Goal: Information Seeking & Learning: Understand process/instructions

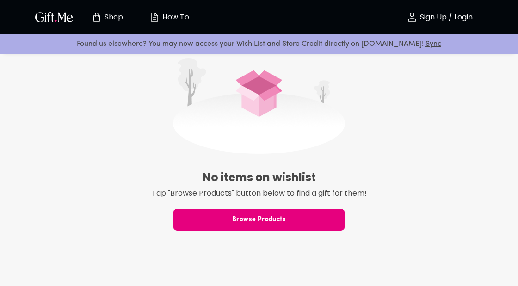
scroll to position [128, 0]
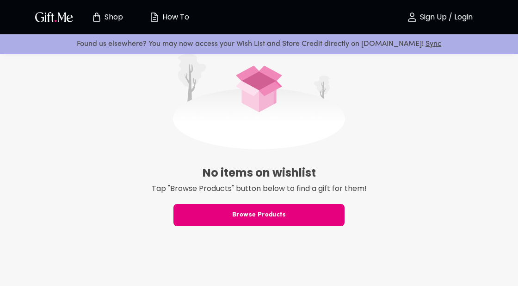
click at [295, 219] on span "Browse Products" at bounding box center [259, 215] width 171 height 10
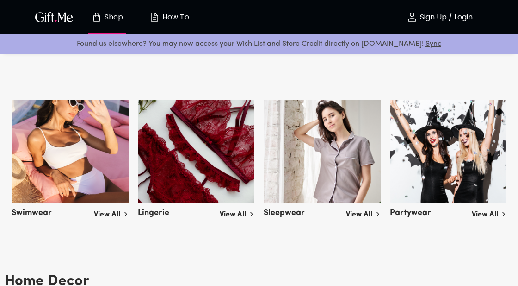
scroll to position [1573, 0]
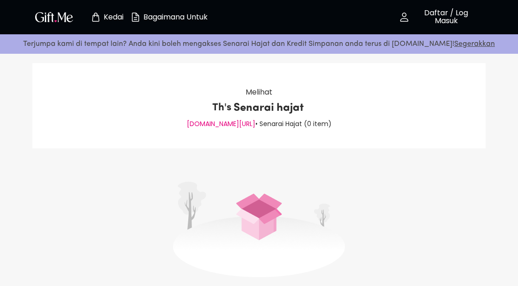
click at [221, 132] on div "Melihat Th's Senarai hajat [DOMAIN_NAME][URL] • Senarai Hajat ( 0 item )" at bounding box center [259, 105] width 454 height 85
click at [219, 129] on p "[DOMAIN_NAME][URL]" at bounding box center [221, 124] width 69 height 12
click at [219, 126] on font "[DOMAIN_NAME][URL]" at bounding box center [221, 123] width 69 height 9
click at [216, 141] on div "Melihat Th's Senarai hajat [DOMAIN_NAME][URL] • Senarai Hajat ( 0 item )" at bounding box center [259, 105] width 454 height 85
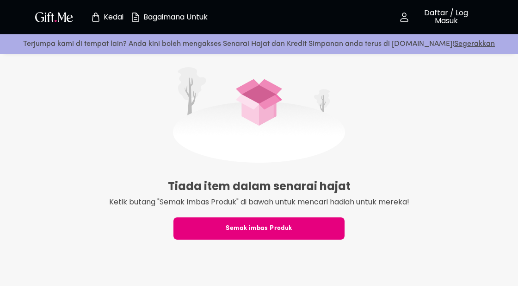
scroll to position [117, 0]
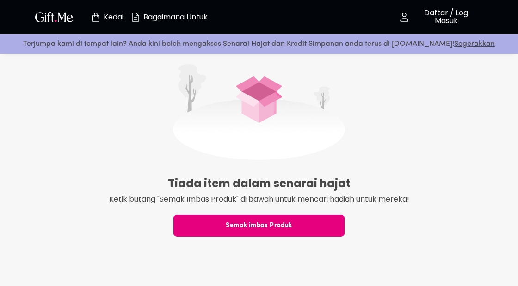
click at [227, 224] on font "Semak imbas Produk" at bounding box center [259, 225] width 66 height 7
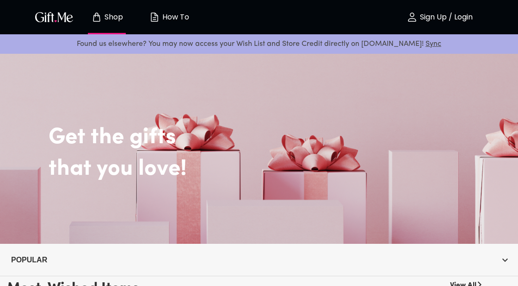
click at [193, 14] on span "How To" at bounding box center [169, 17] width 51 height 11
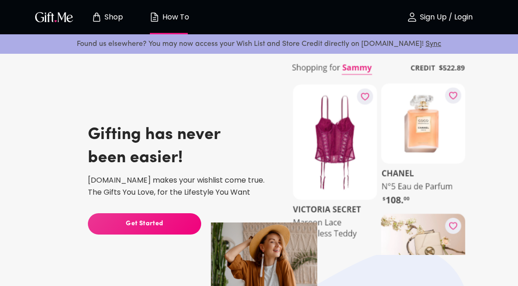
click at [67, 12] on img "button" at bounding box center [54, 16] width 42 height 13
